Goal: Book appointment/travel/reservation

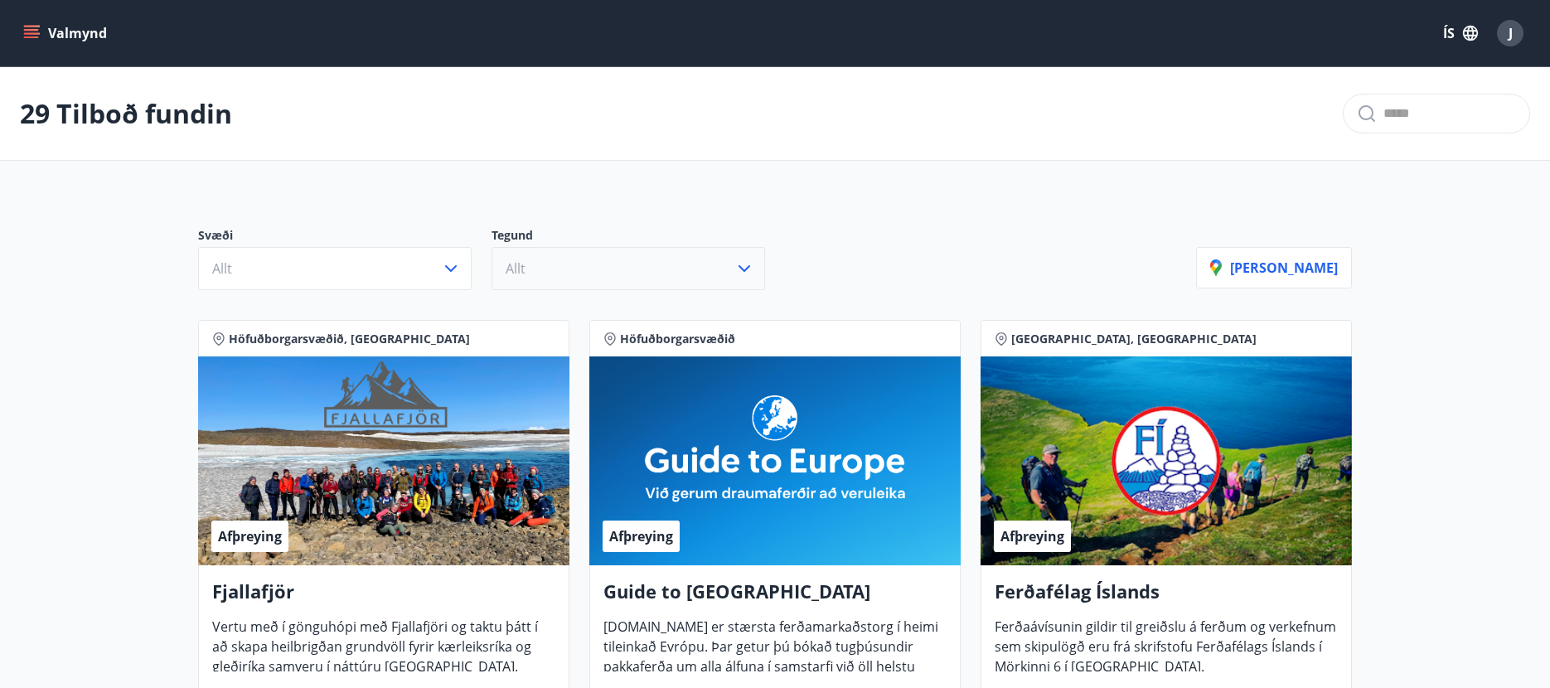
click at [743, 264] on icon "button" at bounding box center [744, 269] width 20 height 20
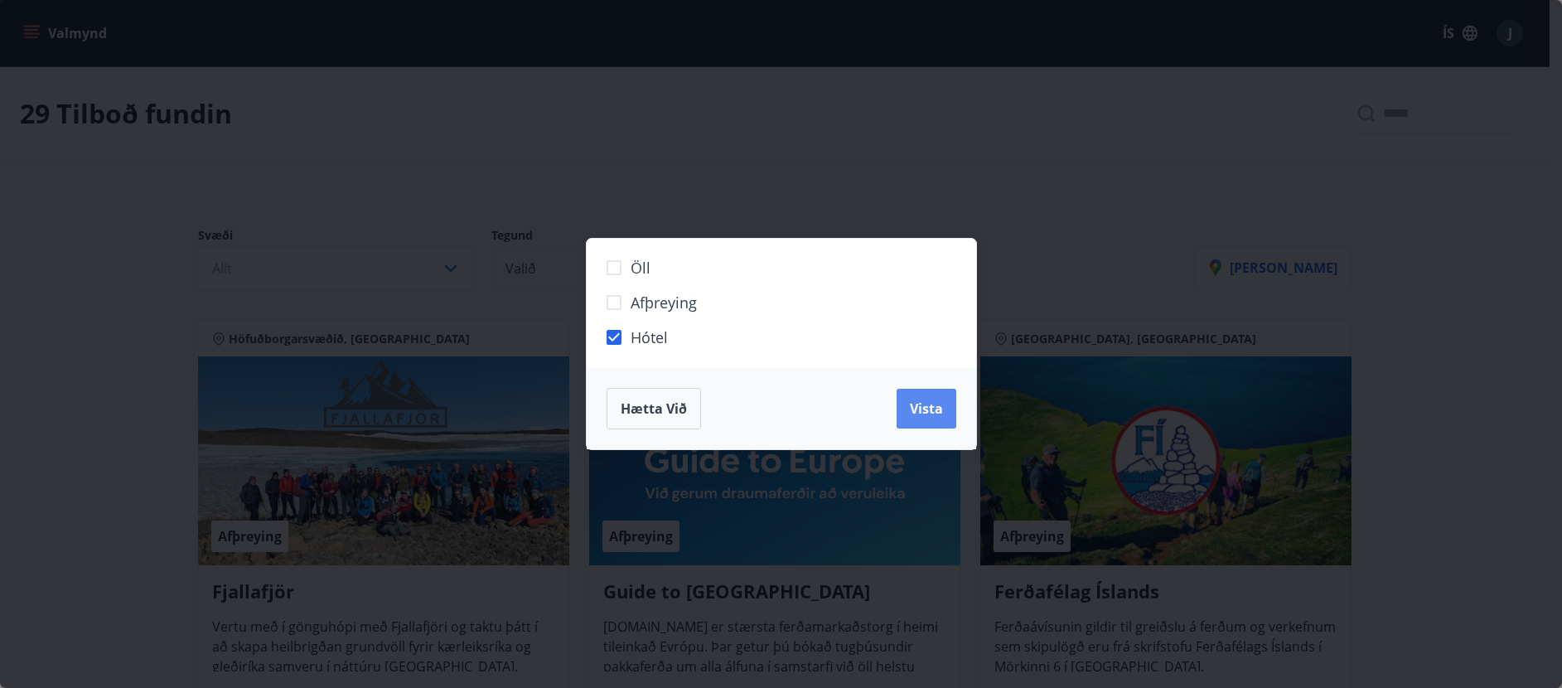
click at [919, 399] on span "Vista" at bounding box center [926, 408] width 33 height 18
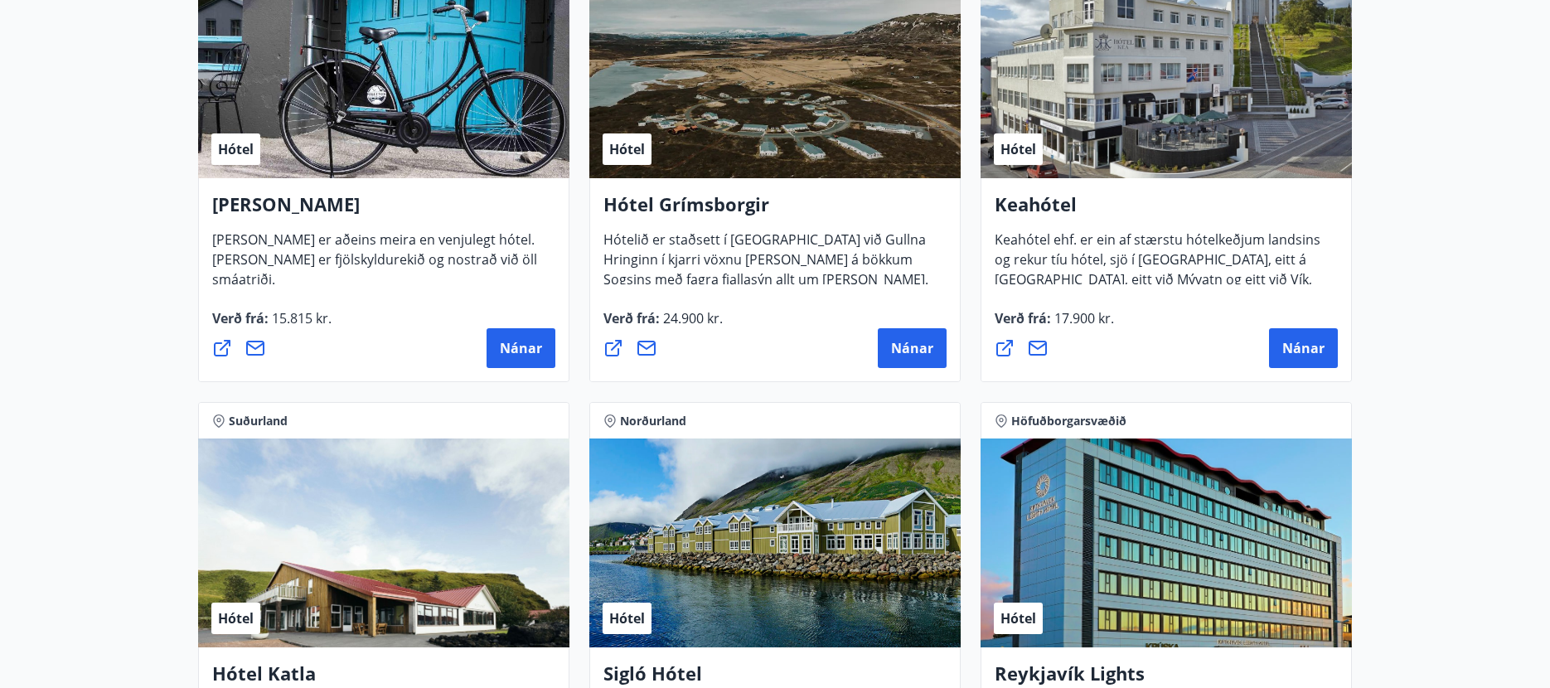
scroll to position [75, 0]
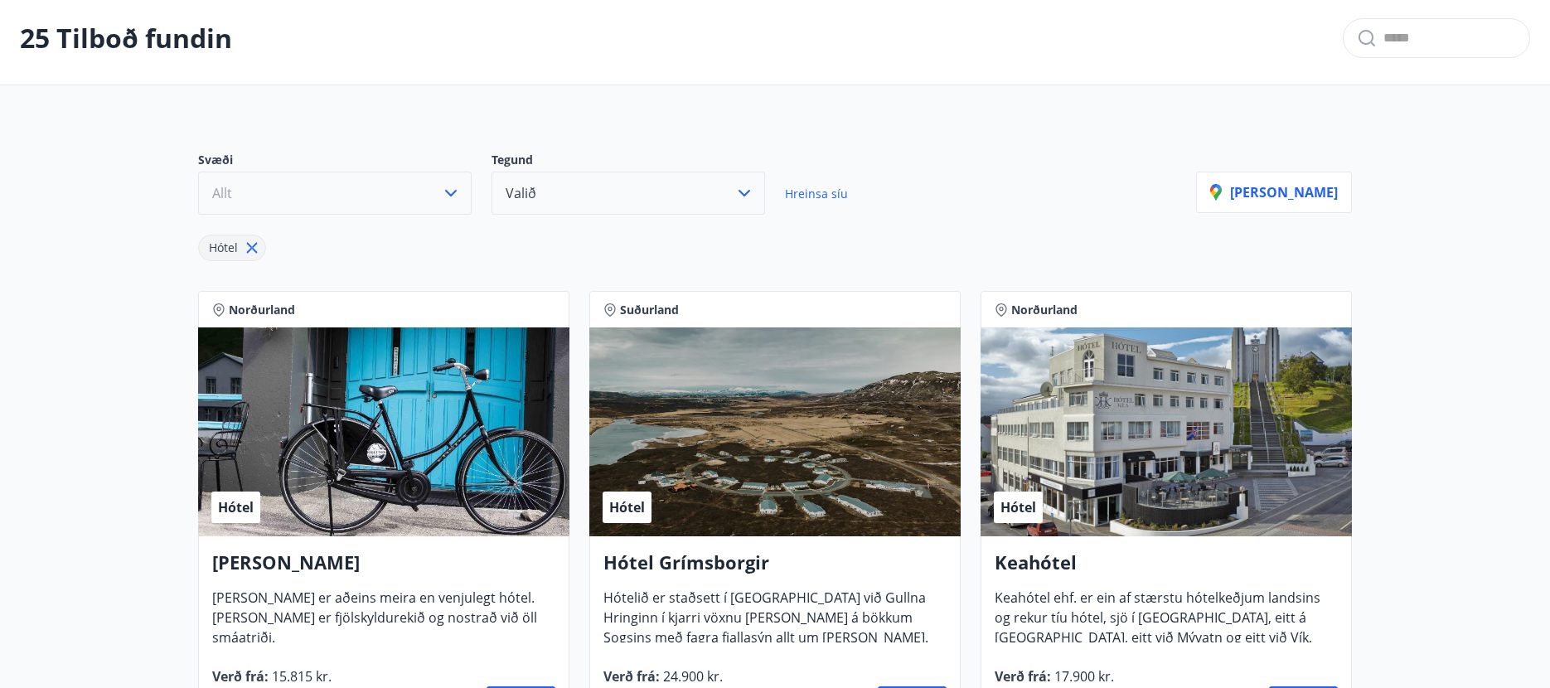
click at [272, 202] on button "Allt" at bounding box center [334, 193] width 273 height 43
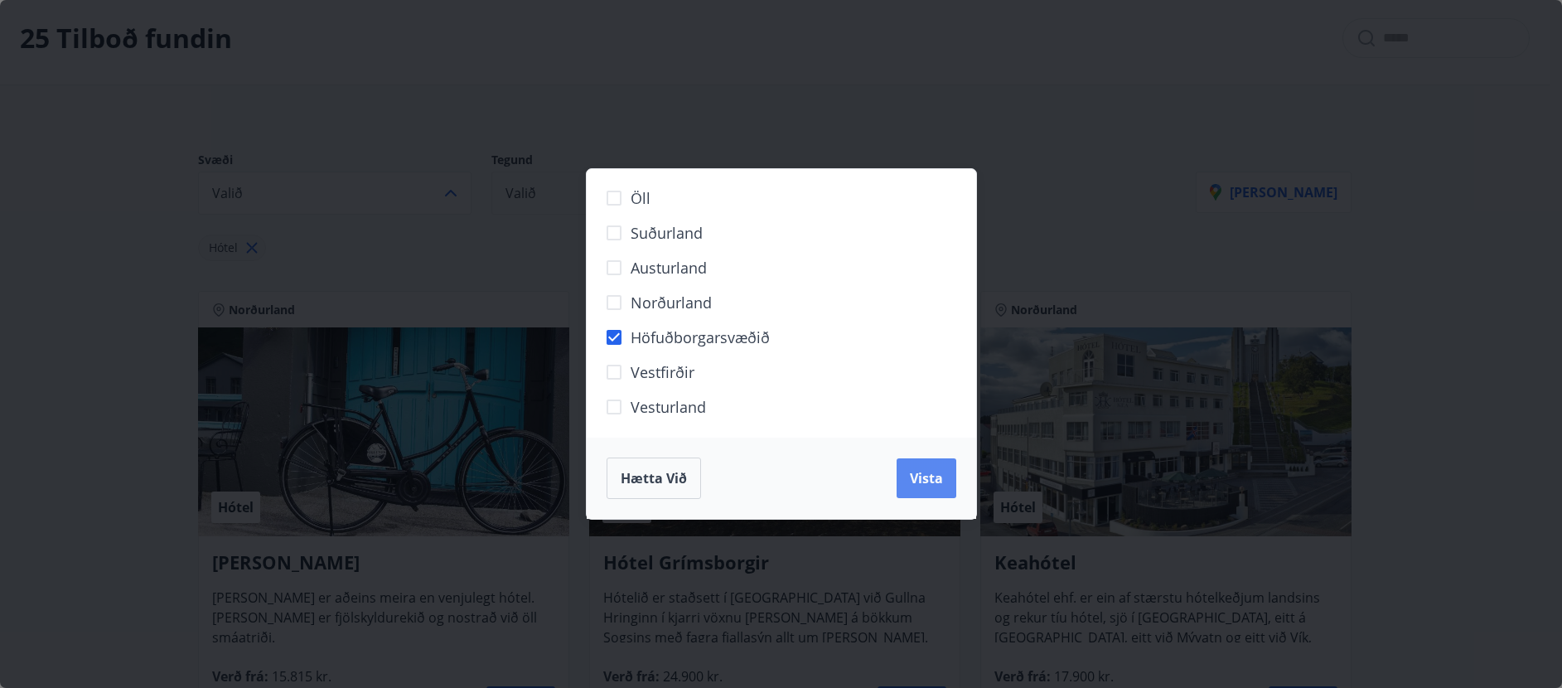
click at [917, 477] on span "Vista" at bounding box center [926, 478] width 33 height 18
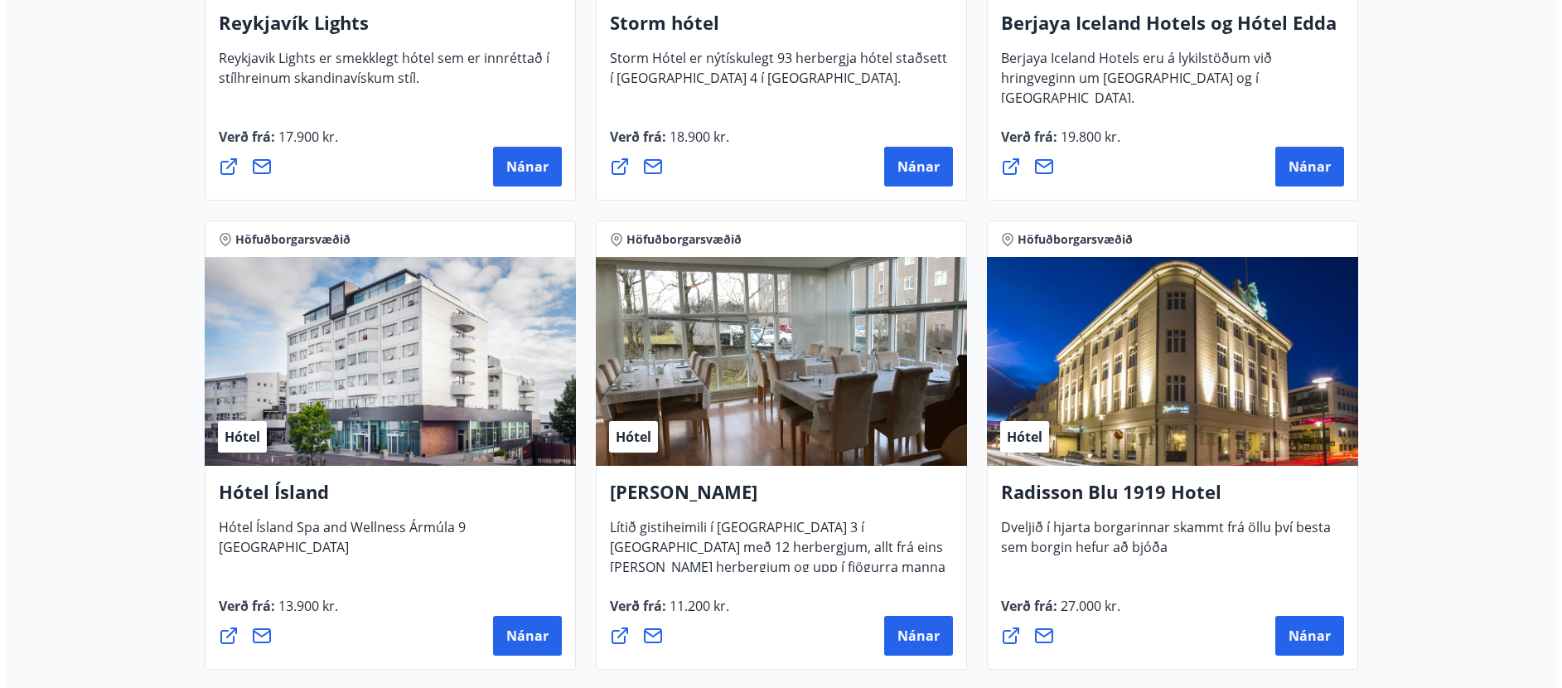
scroll to position [642, 0]
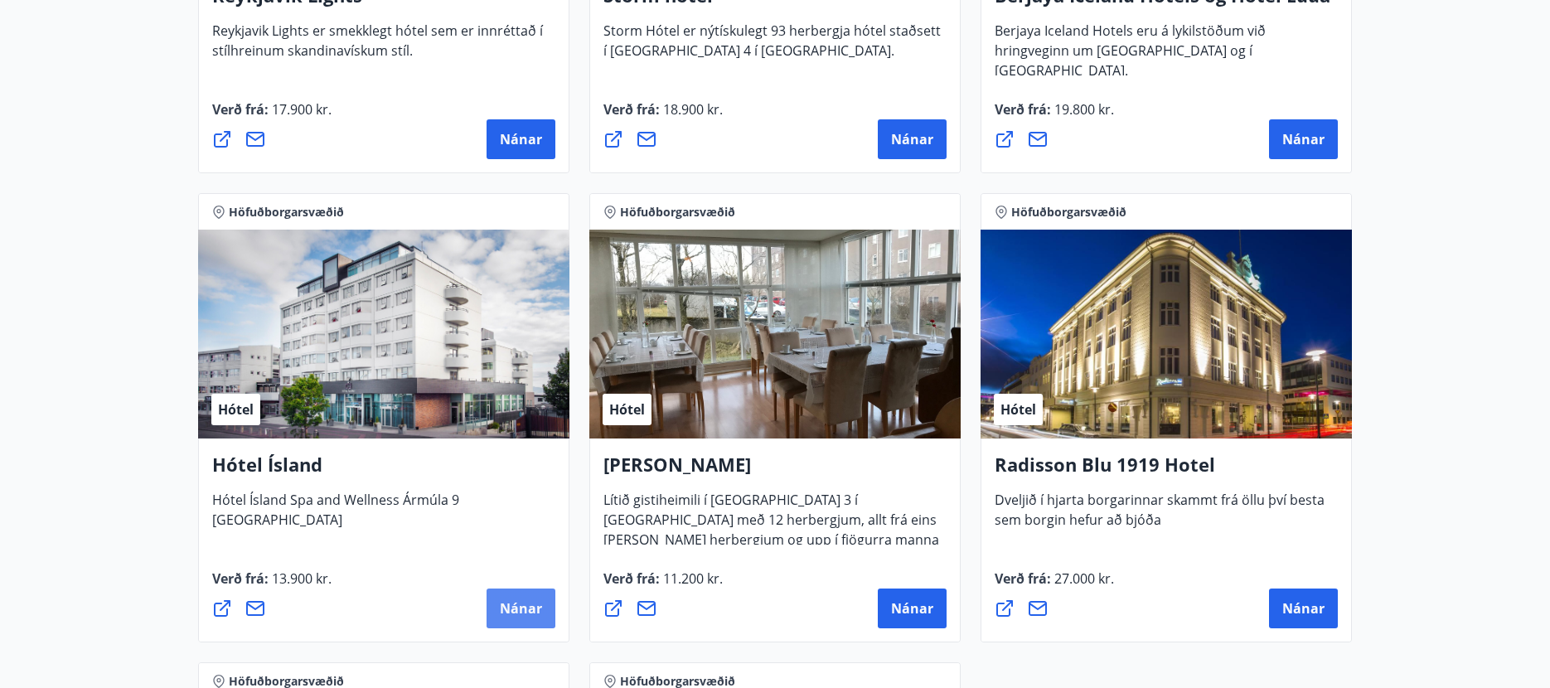
click at [508, 607] on span "Nánar" at bounding box center [521, 608] width 42 height 18
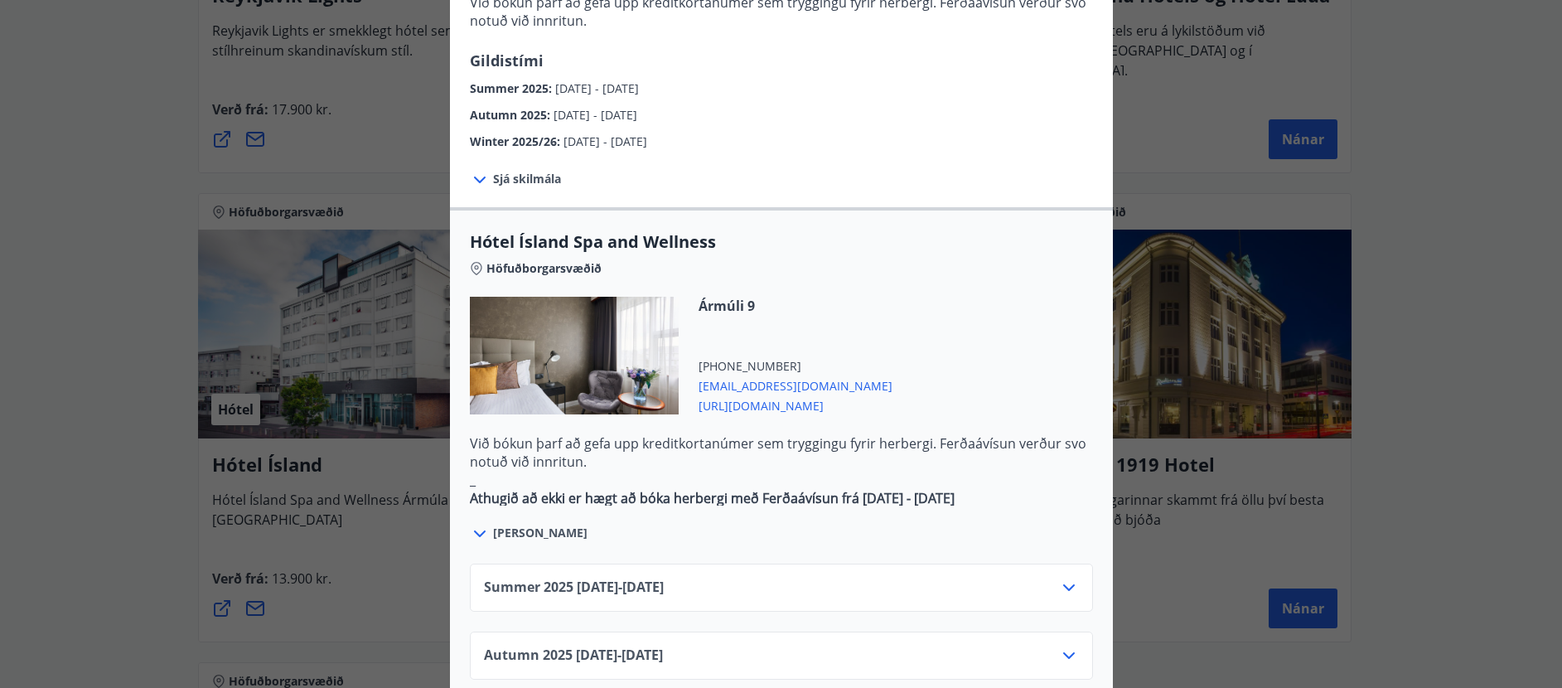
scroll to position [761, 0]
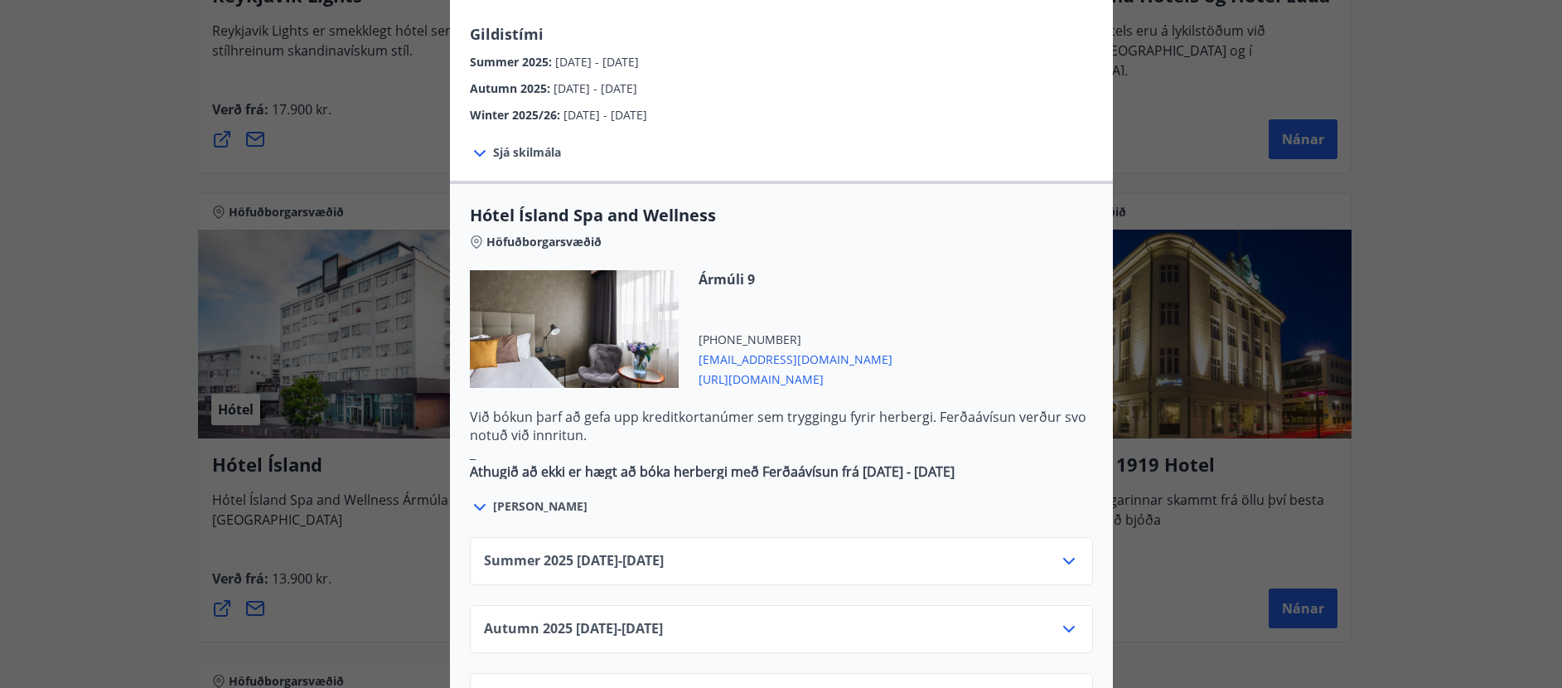
click at [1064, 687] on icon at bounding box center [1069, 697] width 20 height 20
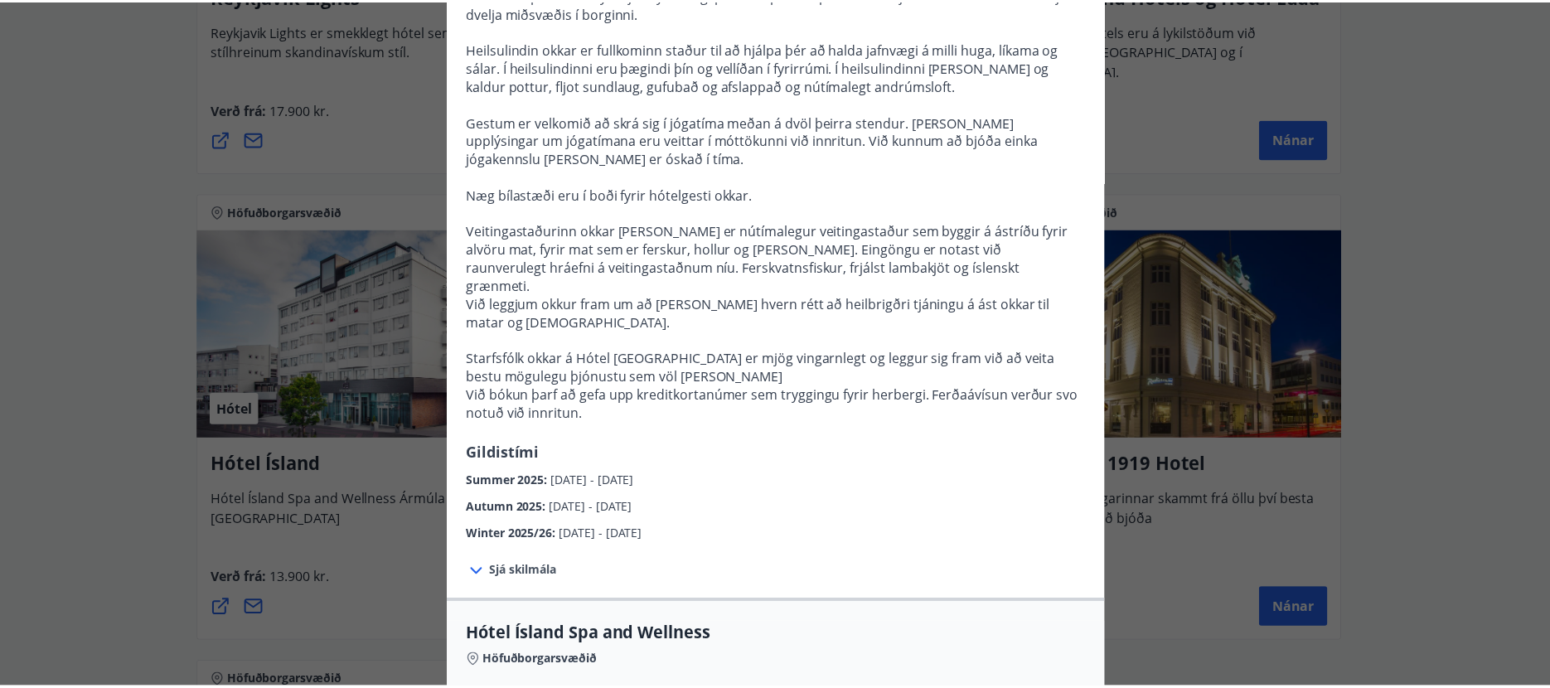
scroll to position [0, 0]
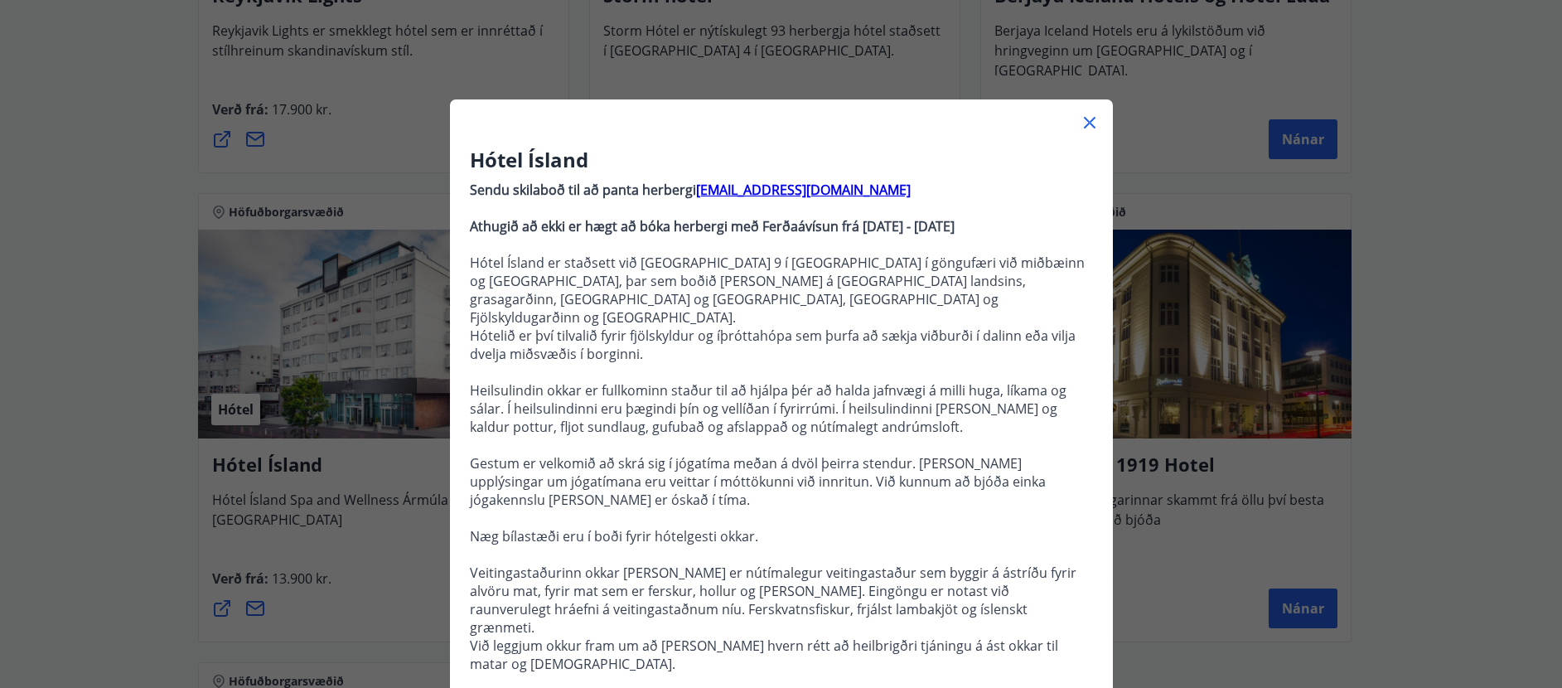
click at [1083, 120] on icon at bounding box center [1090, 123] width 20 height 20
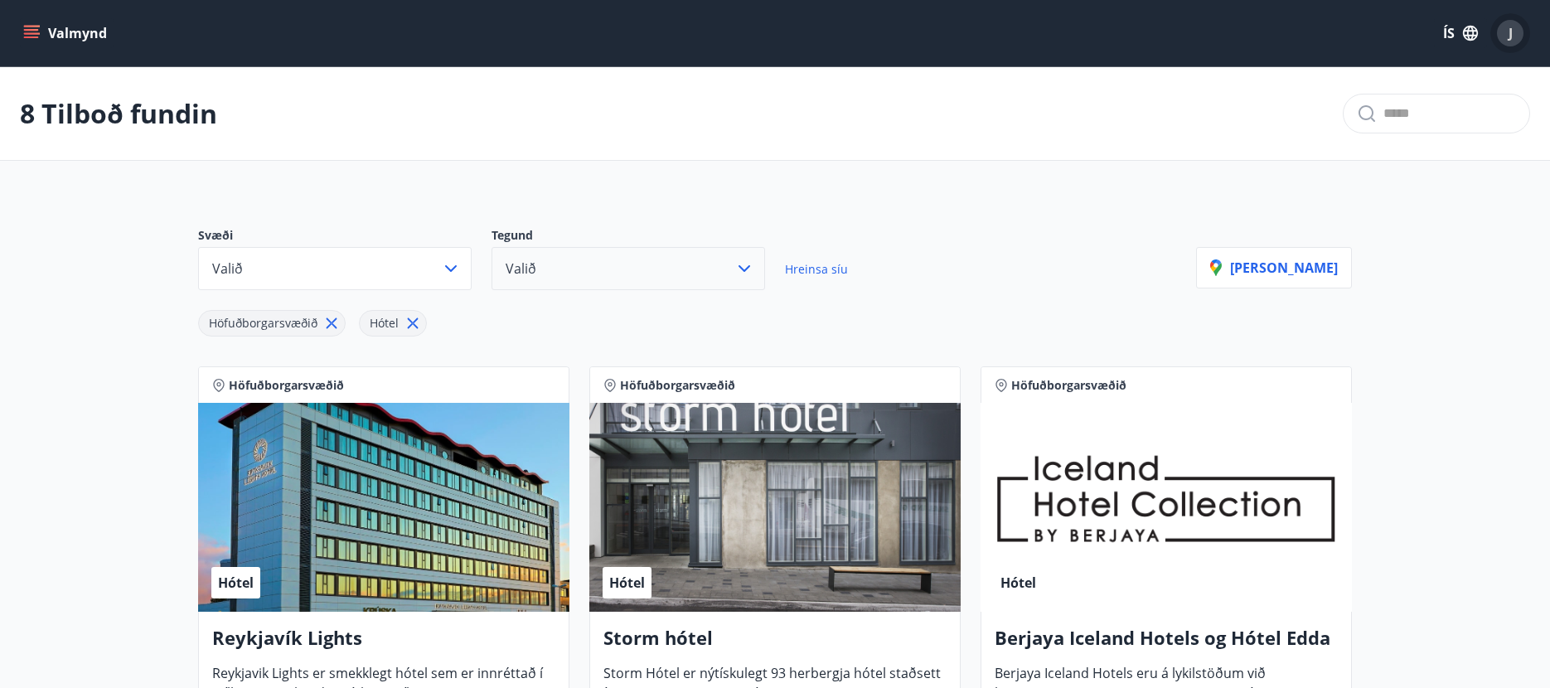
click at [1511, 36] on span "J" at bounding box center [1510, 33] width 4 height 18
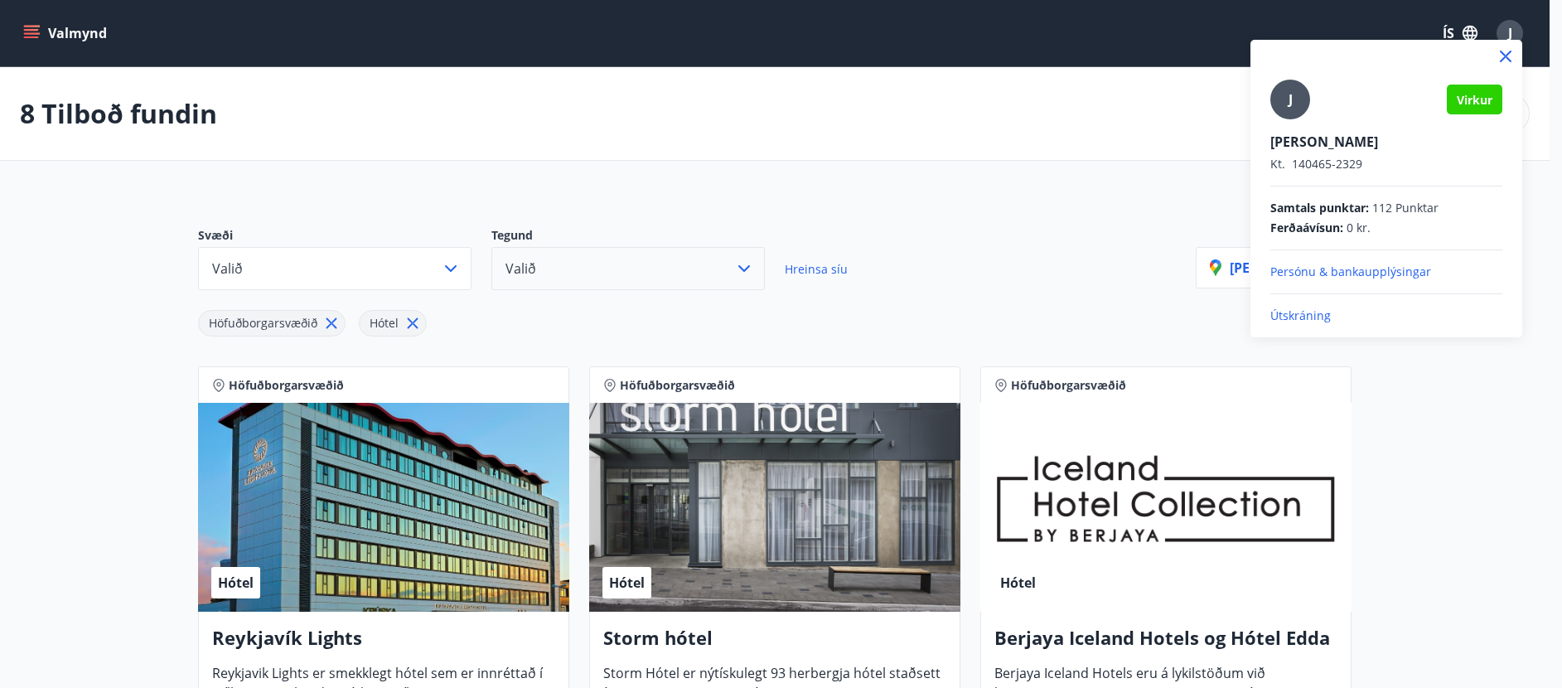
click at [1300, 317] on p "Útskráning" at bounding box center [1386, 315] width 232 height 17
